Goal: Task Accomplishment & Management: Complete application form

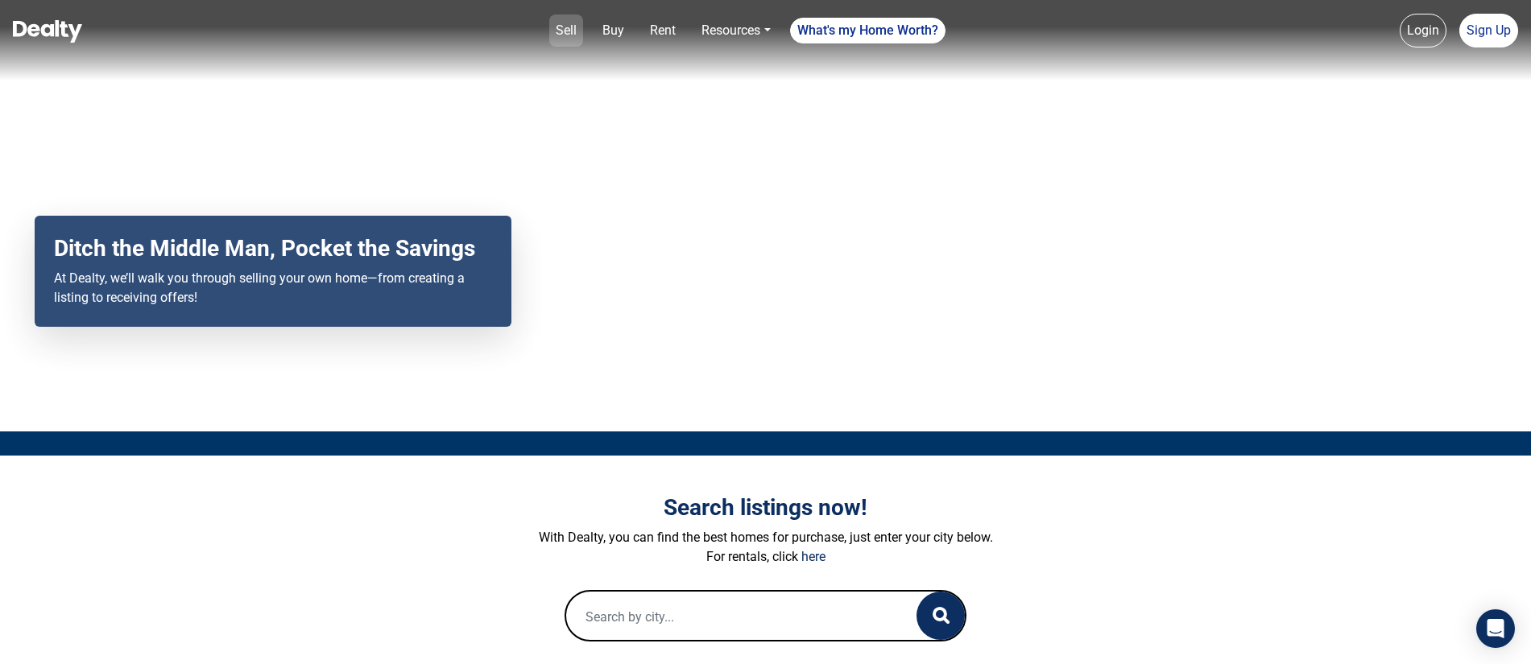
click at [569, 26] on link "Sell" at bounding box center [566, 30] width 34 height 32
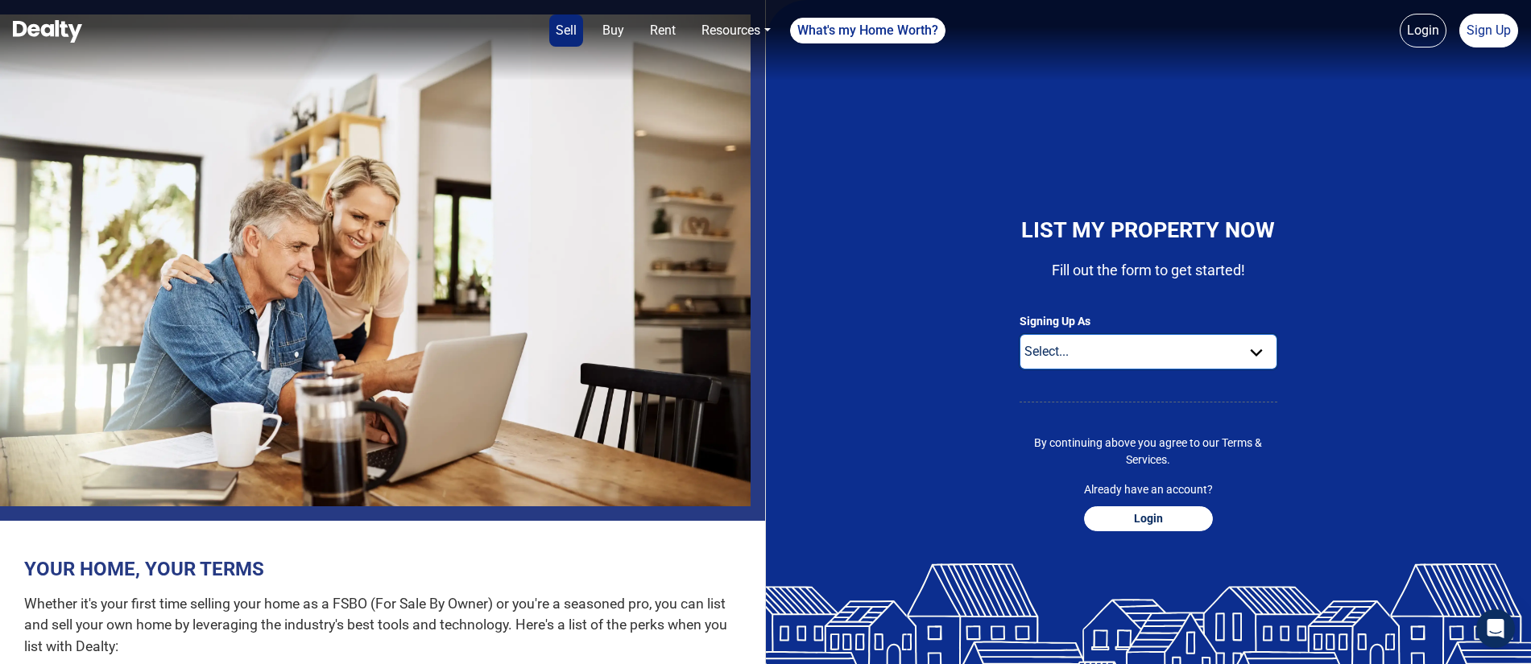
click at [1116, 352] on select "Select... Buyer For Sale By Owner Real Estate Agent" at bounding box center [1149, 351] width 258 height 35
select select "seller"
click at [1020, 334] on select "Select... Buyer For Sale By Owner Real Estate Agent" at bounding box center [1149, 351] width 258 height 35
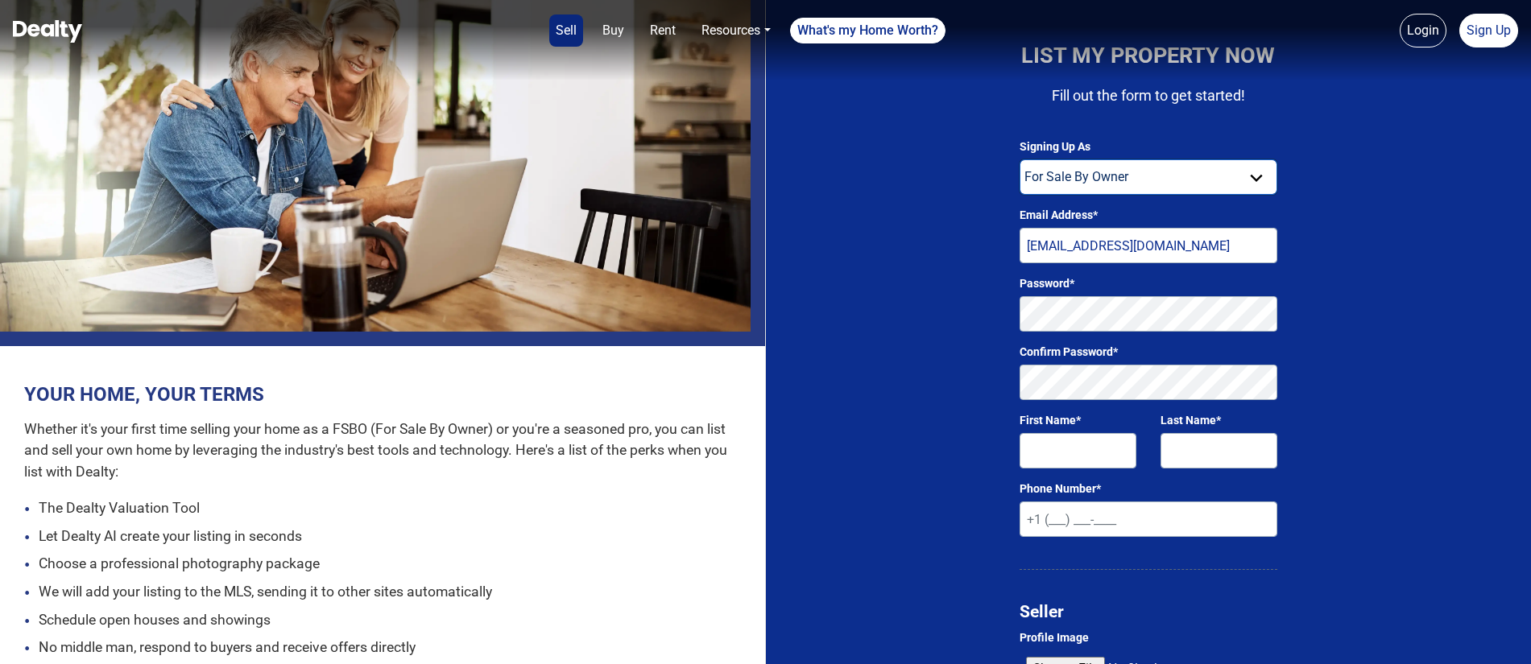
scroll to position [172, 0]
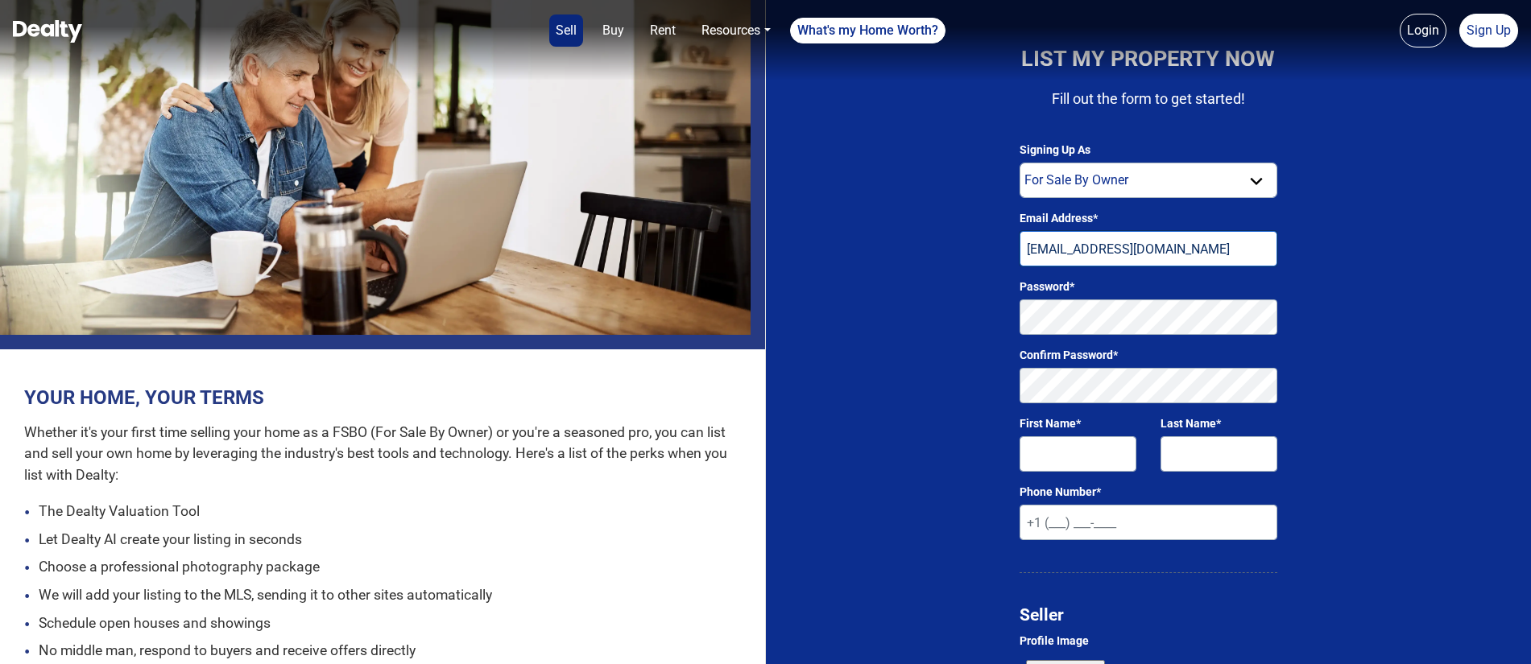
click at [1036, 253] on input "[EMAIL_ADDRESS][DOMAIN_NAME]" at bounding box center [1149, 248] width 258 height 35
click at [1041, 249] on input "[EMAIL_ADDRESS][DOMAIN_NAME]" at bounding box center [1149, 248] width 258 height 35
type input "[EMAIL_ADDRESS][DOMAIN_NAME]"
click at [1066, 452] on input "First Name*" at bounding box center [1078, 454] width 117 height 35
type input "Geraint"
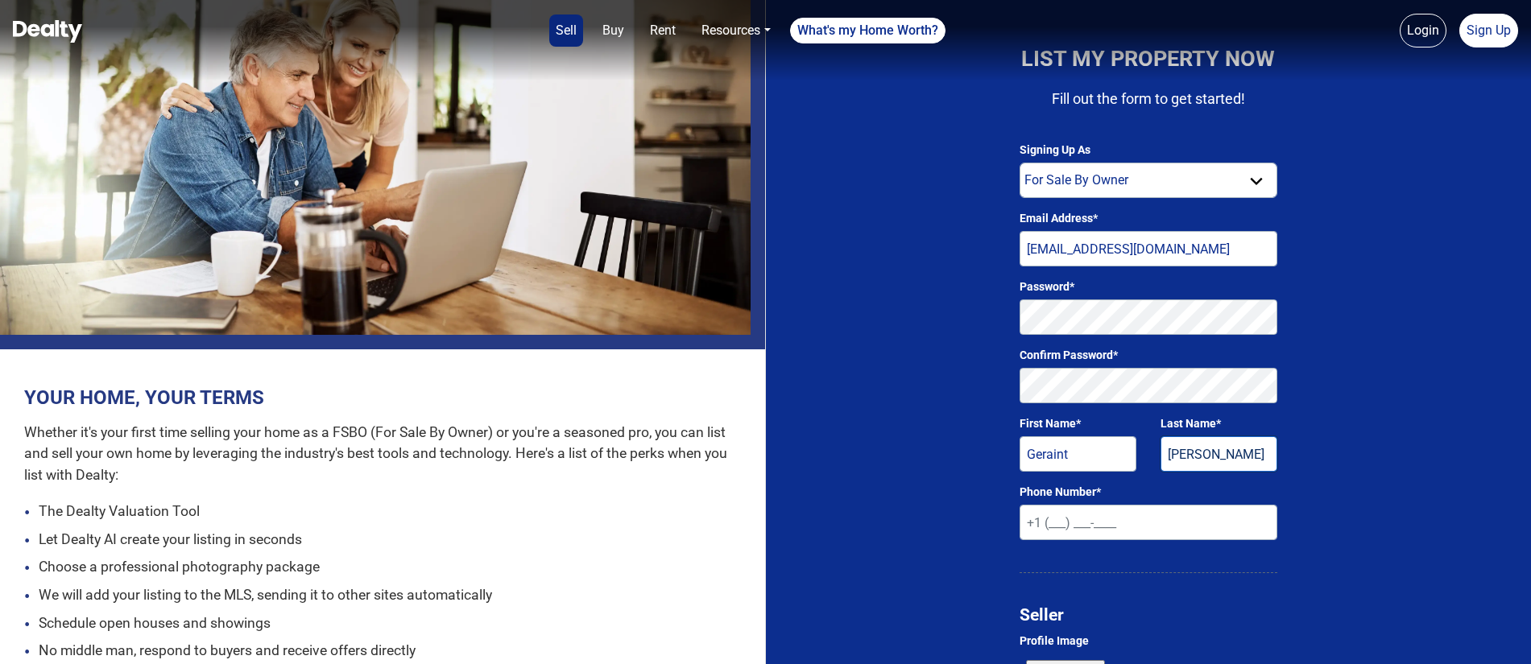
type input "[PERSON_NAME]"
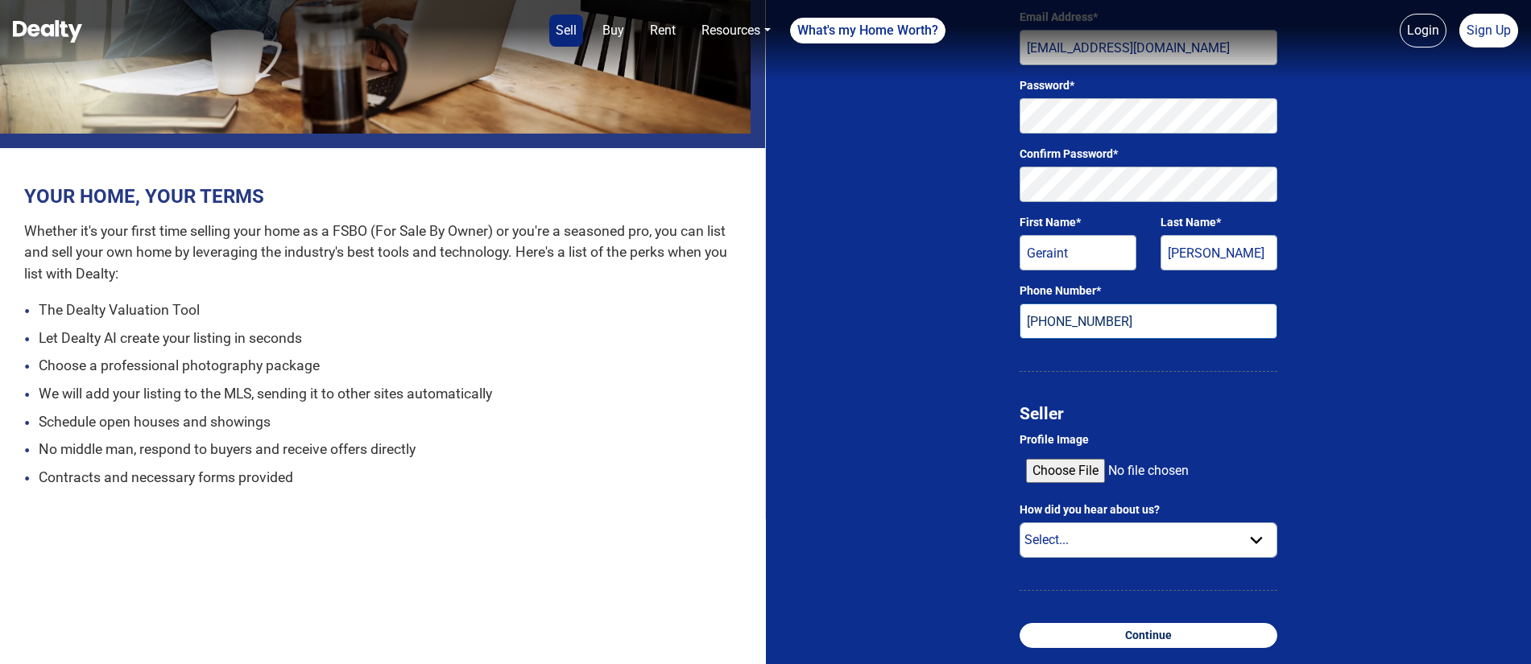
scroll to position [374, 0]
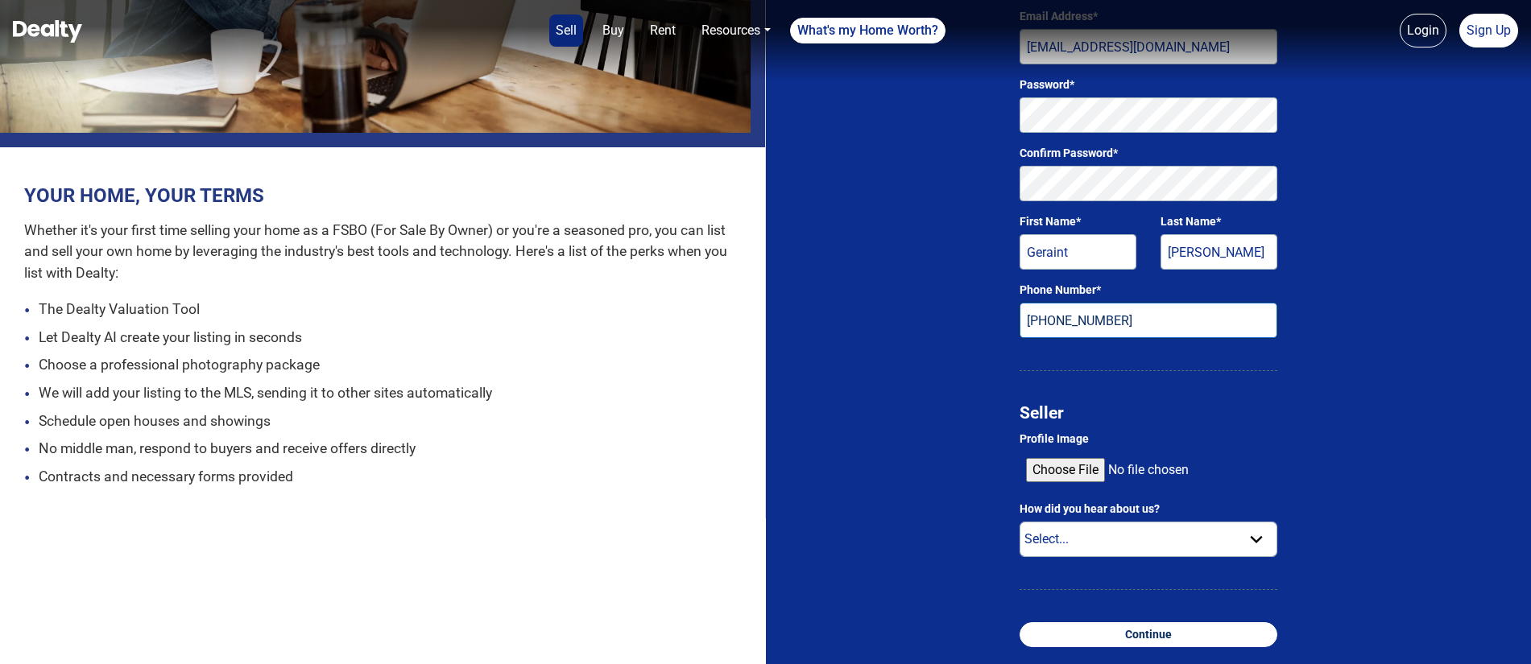
type input "[PHONE_NUMBER]"
click at [1117, 540] on select "Select... Internet Search Social Media Radio Television Email Text Friend Other" at bounding box center [1149, 539] width 258 height 35
select select "other"
click at [1020, 522] on select "Select... Internet Search Social Media Radio Television Email Text Friend Other" at bounding box center [1149, 539] width 258 height 35
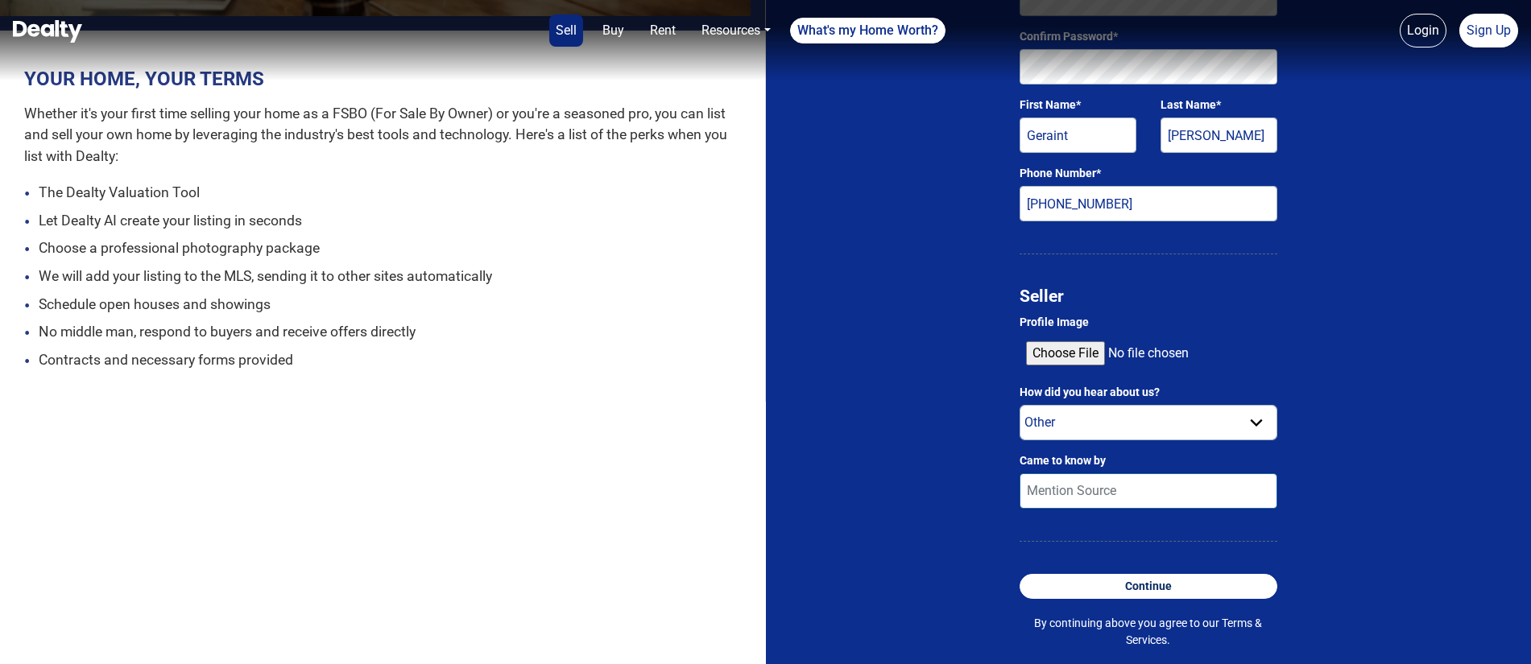
click at [1065, 491] on input "Came to know by" at bounding box center [1149, 491] width 258 height 35
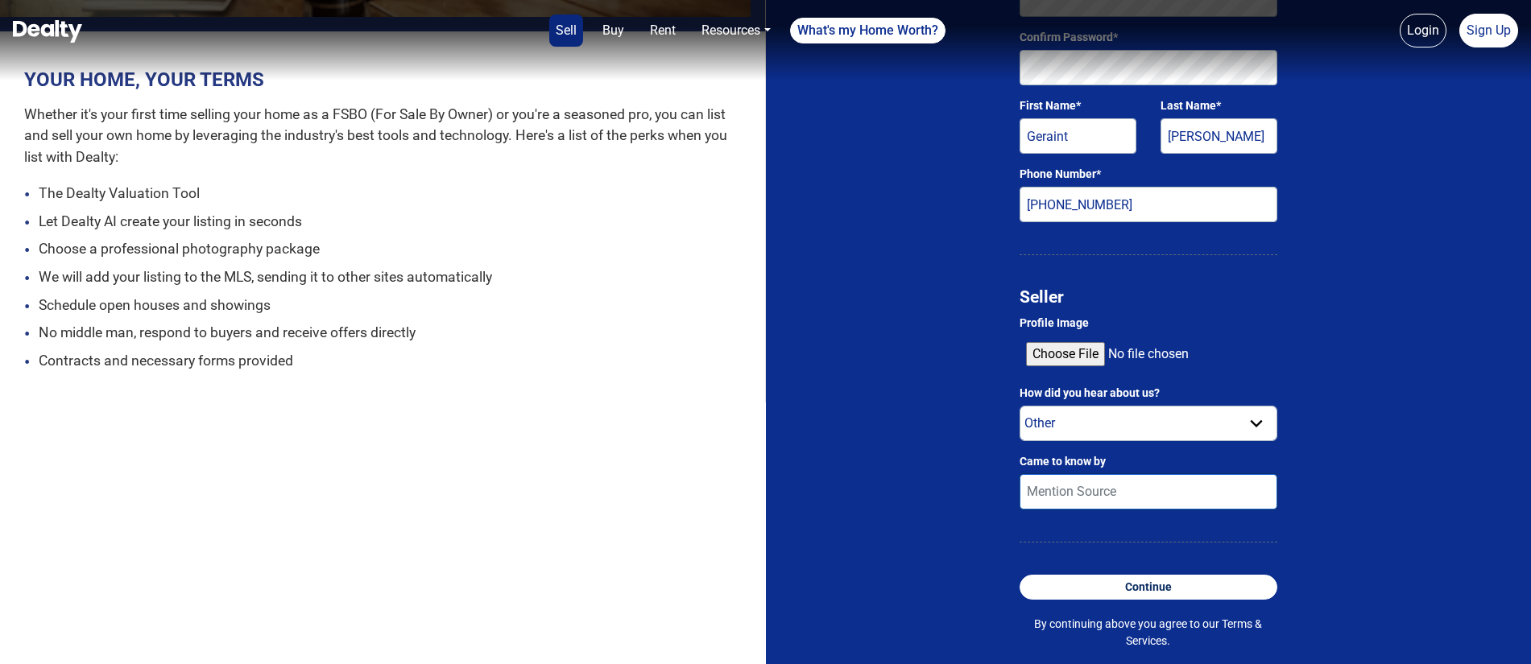
click at [1065, 491] on input "Came to know by" at bounding box center [1149, 491] width 258 height 35
type input "[PERSON_NAME] & [PERSON_NAME]"
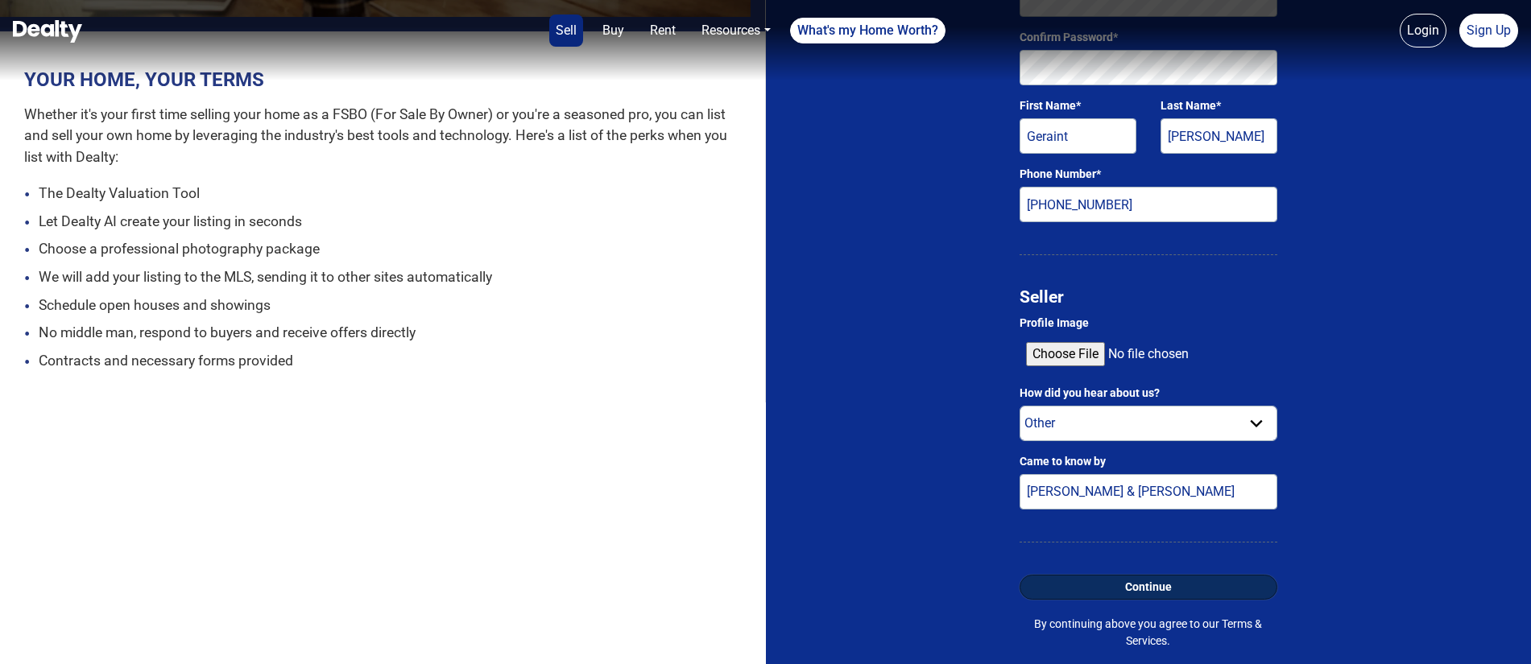
click at [1130, 589] on button "Continue" at bounding box center [1149, 587] width 258 height 25
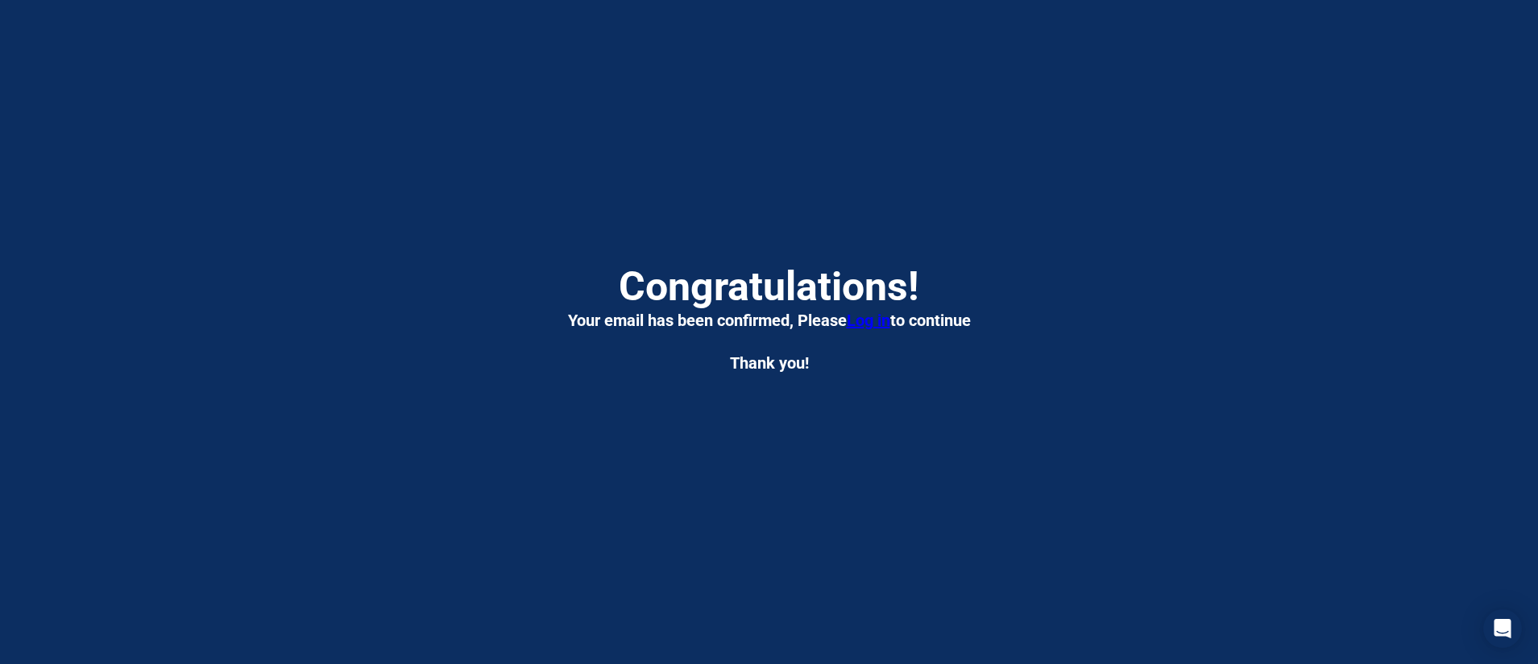
click at [860, 321] on span "Log in" at bounding box center [868, 320] width 43 height 19
